Goal: Transaction & Acquisition: Purchase product/service

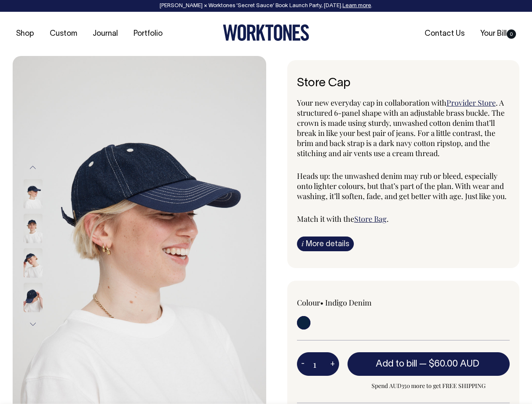
click at [139, 230] on img at bounding box center [139, 246] width 253 height 380
click at [44, 246] on div at bounding box center [44, 263] width 42 height 35
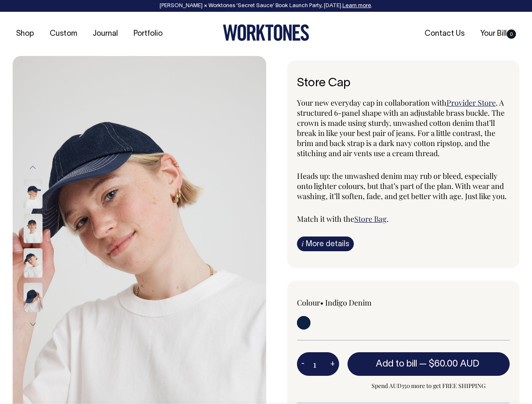
click at [33, 168] on button "Previous" at bounding box center [33, 167] width 13 height 19
click at [44, 280] on div at bounding box center [44, 297] width 42 height 35
click at [33, 324] on button "Next" at bounding box center [33, 324] width 13 height 19
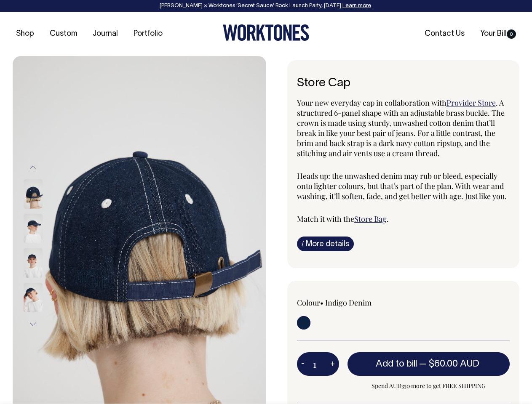
click at [303, 364] on button "-" at bounding box center [303, 364] width 12 height 17
click at [332, 364] on button "+" at bounding box center [332, 364] width 13 height 17
type input "2"
click at [429, 364] on span "— $60.00 AUD" at bounding box center [450, 364] width 62 height 8
